Goal: Information Seeking & Learning: Learn about a topic

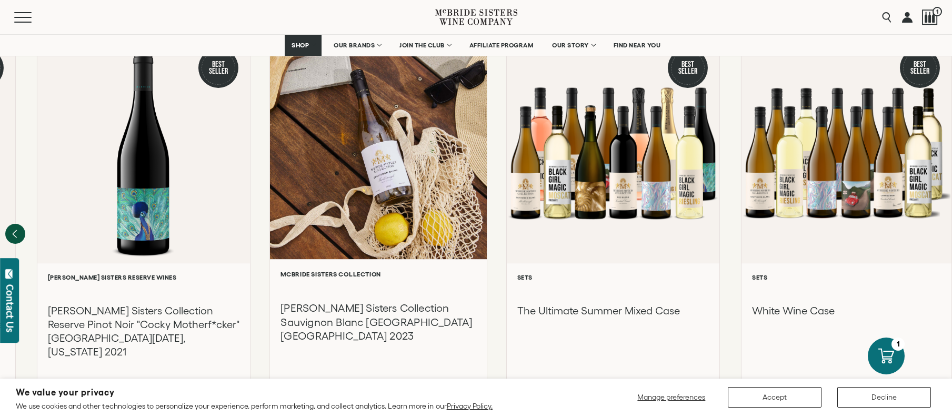
scroll to position [1526, 0]
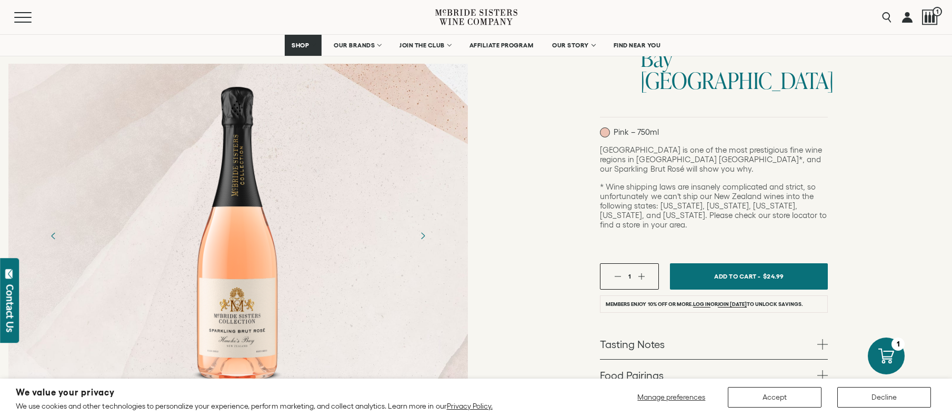
scroll to position [210, 0]
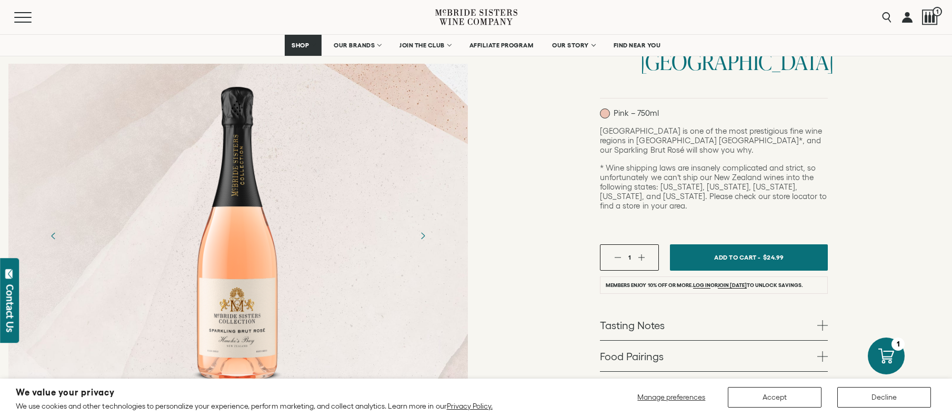
click at [644, 340] on link "Food Pairings" at bounding box center [714, 355] width 228 height 31
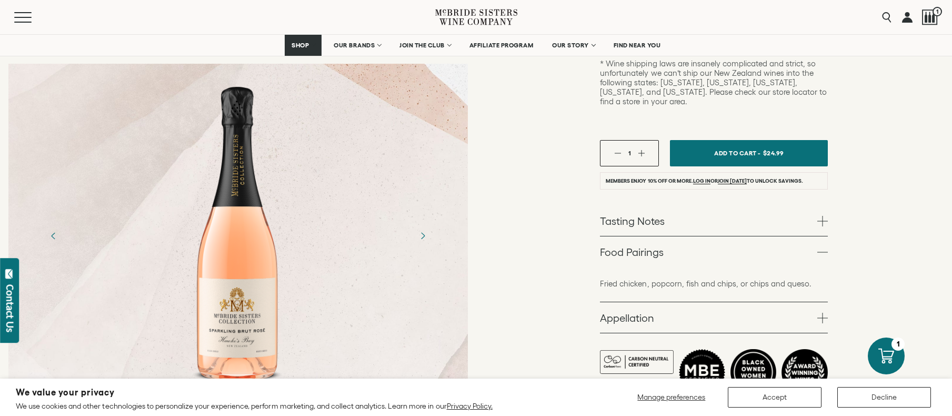
scroll to position [316, 0]
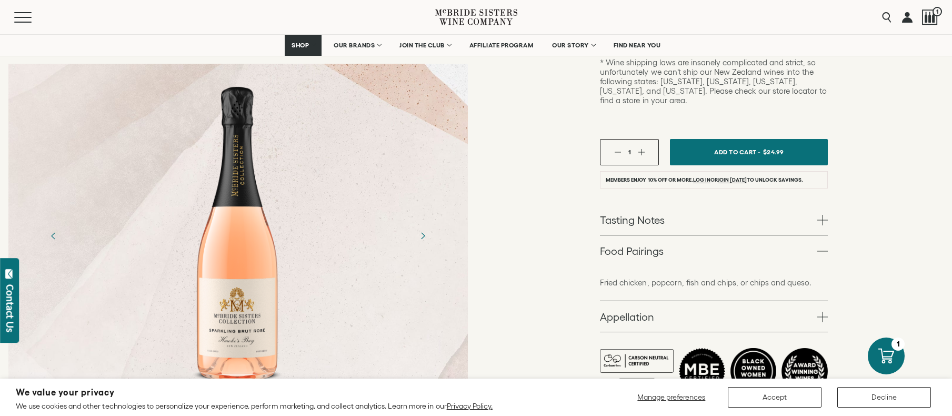
click at [679, 301] on link "Appellation" at bounding box center [714, 316] width 228 height 31
click at [693, 204] on link "Tasting Notes" at bounding box center [714, 219] width 228 height 31
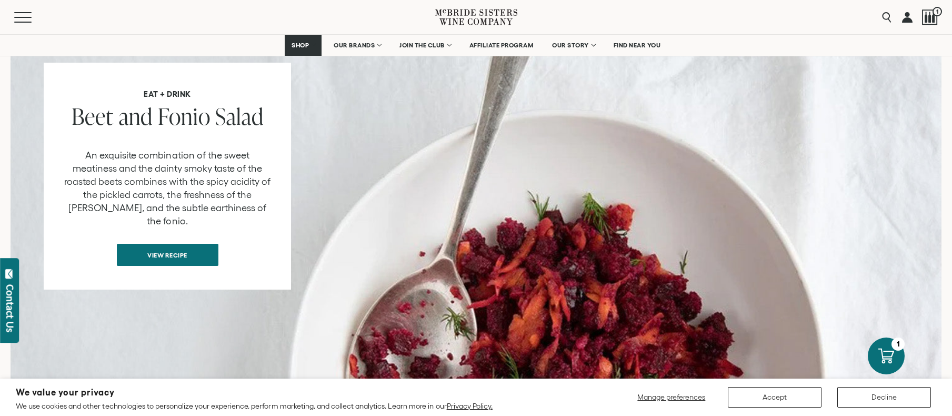
scroll to position [1105, 0]
